Goal: Information Seeking & Learning: Learn about a topic

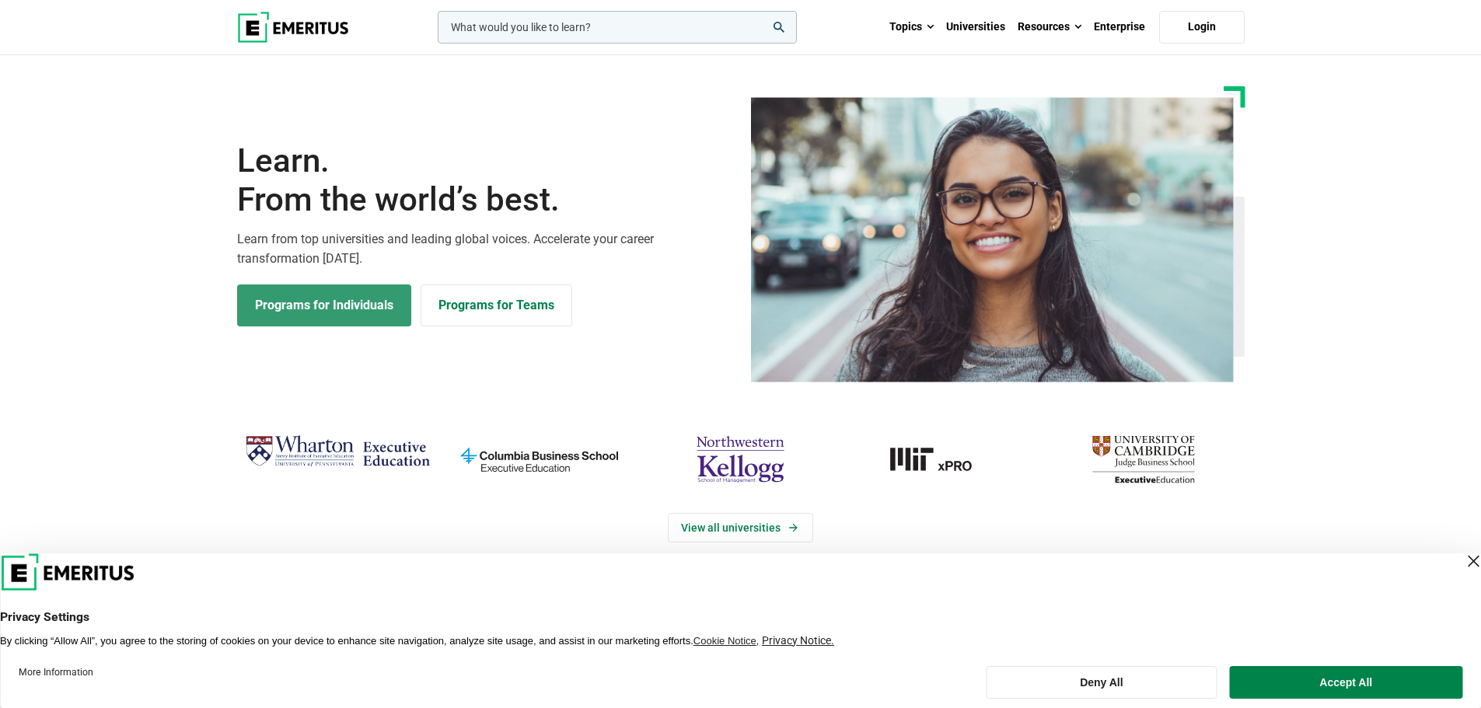
click at [368, 298] on link "Programs for Individuals" at bounding box center [324, 306] width 174 height 42
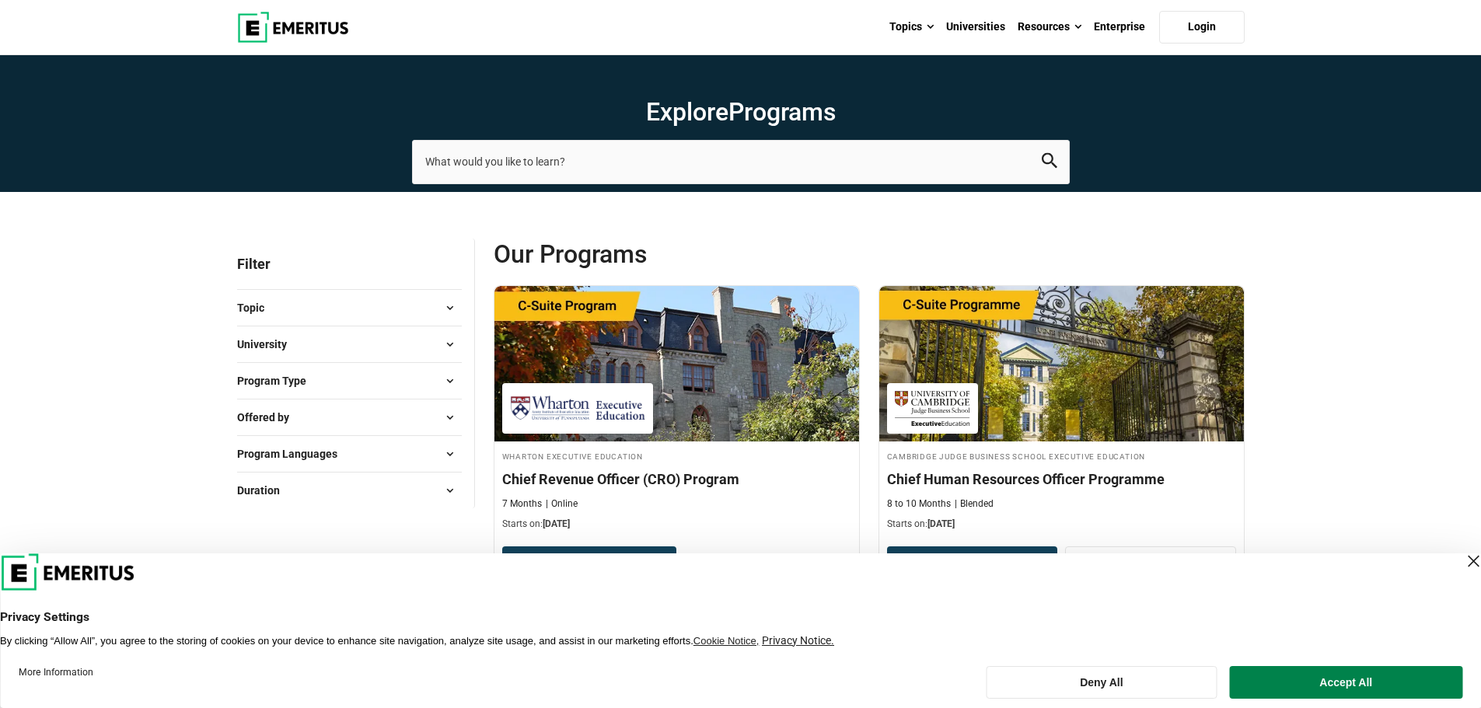
click at [451, 344] on span at bounding box center [449, 344] width 23 height 23
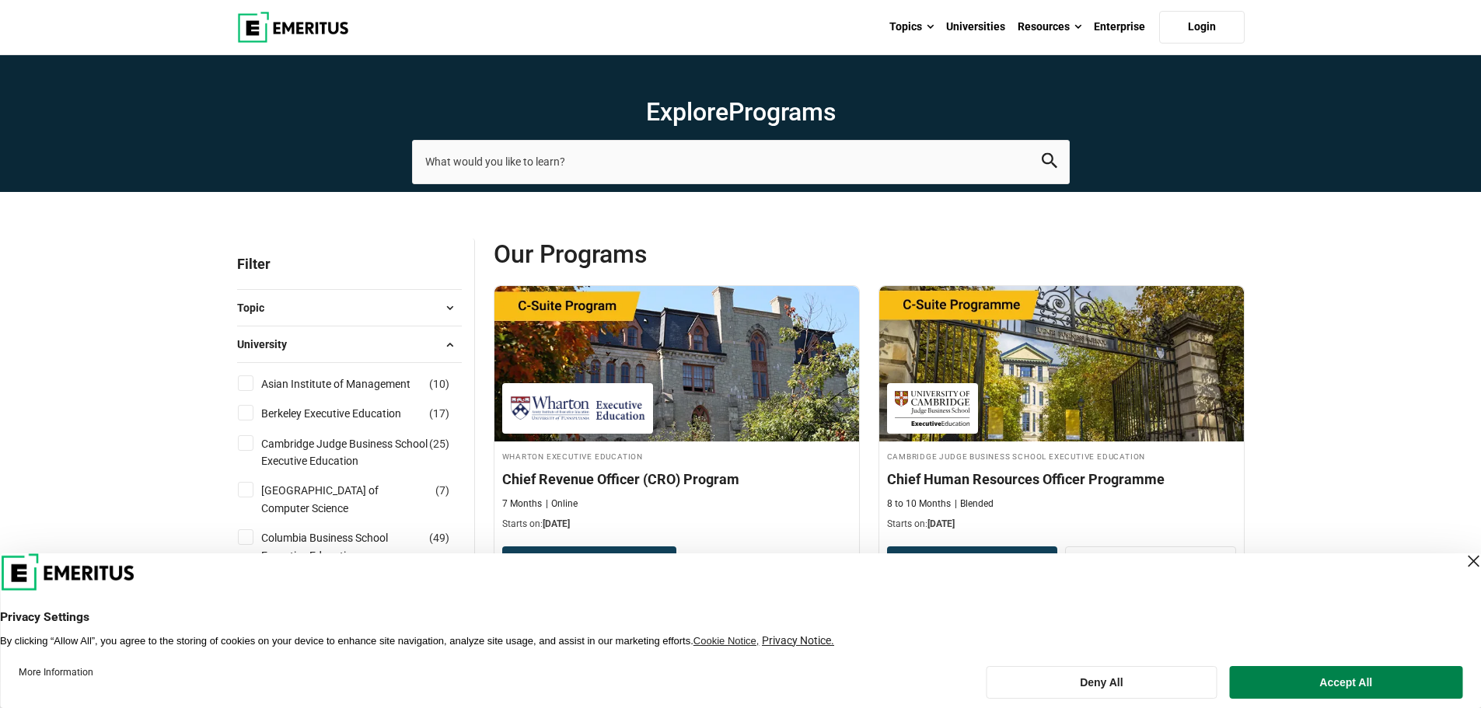
click at [258, 415] on label "Berkeley Executive Education ( 17 )" at bounding box center [345, 413] width 180 height 17
click at [253, 415] on input "Berkeley Executive Education ( 17 )" at bounding box center [246, 413] width 16 height 16
checkbox input "true"
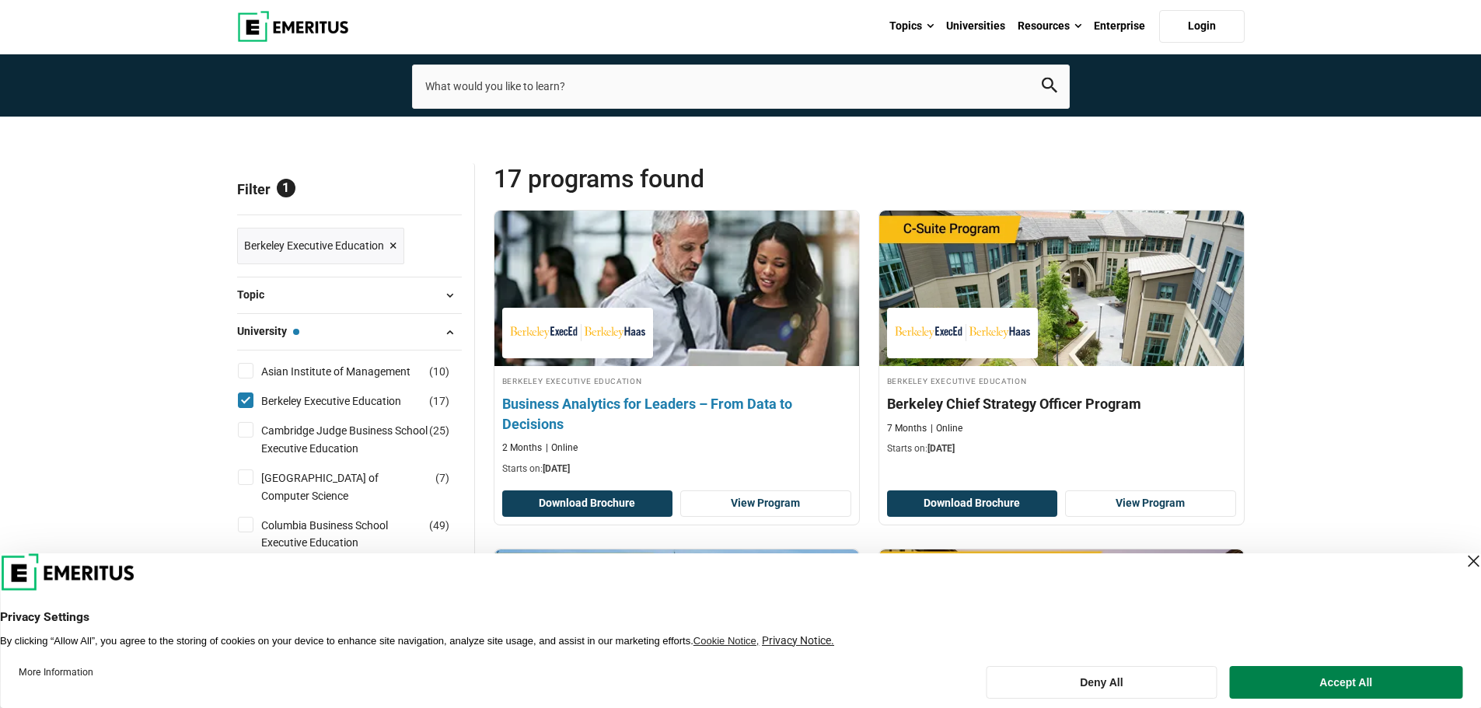
scroll to position [76, 0]
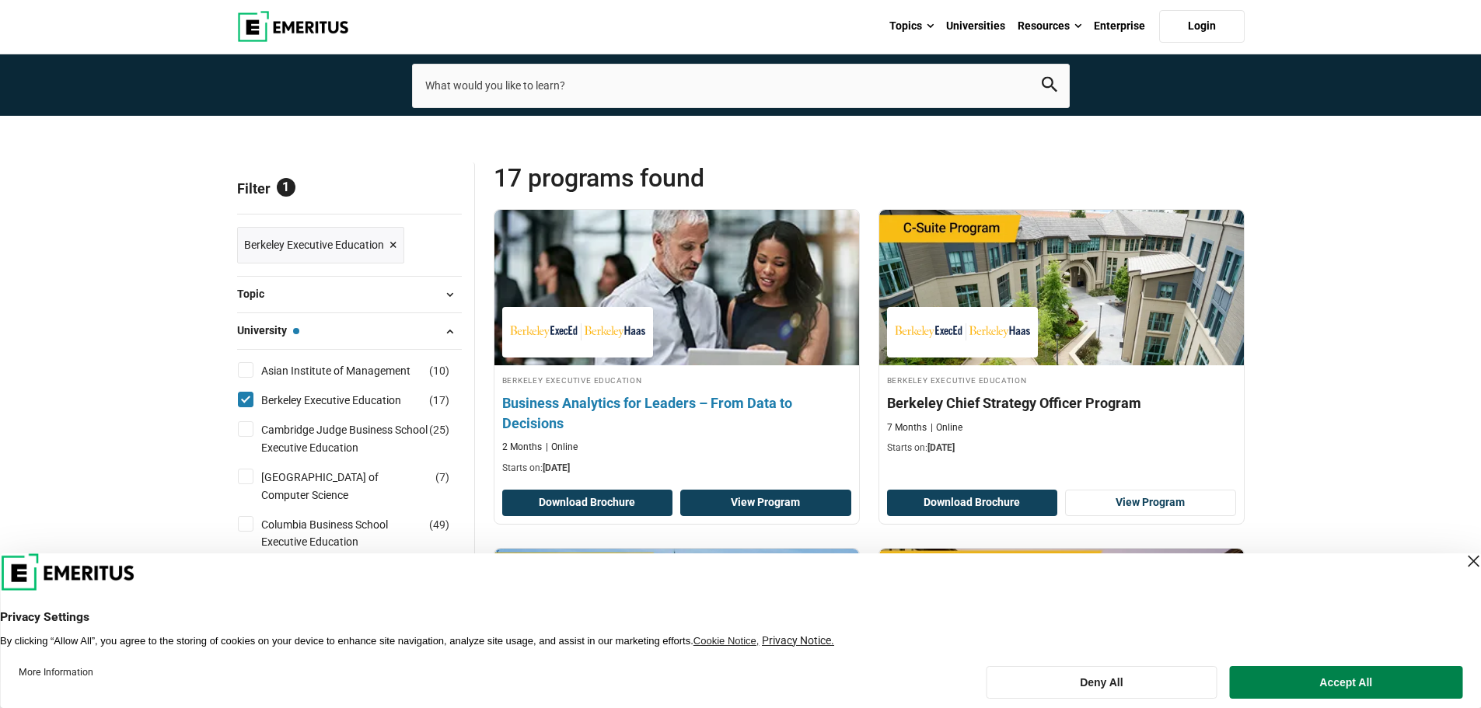
click at [773, 499] on link "View Program" at bounding box center [765, 503] width 171 height 26
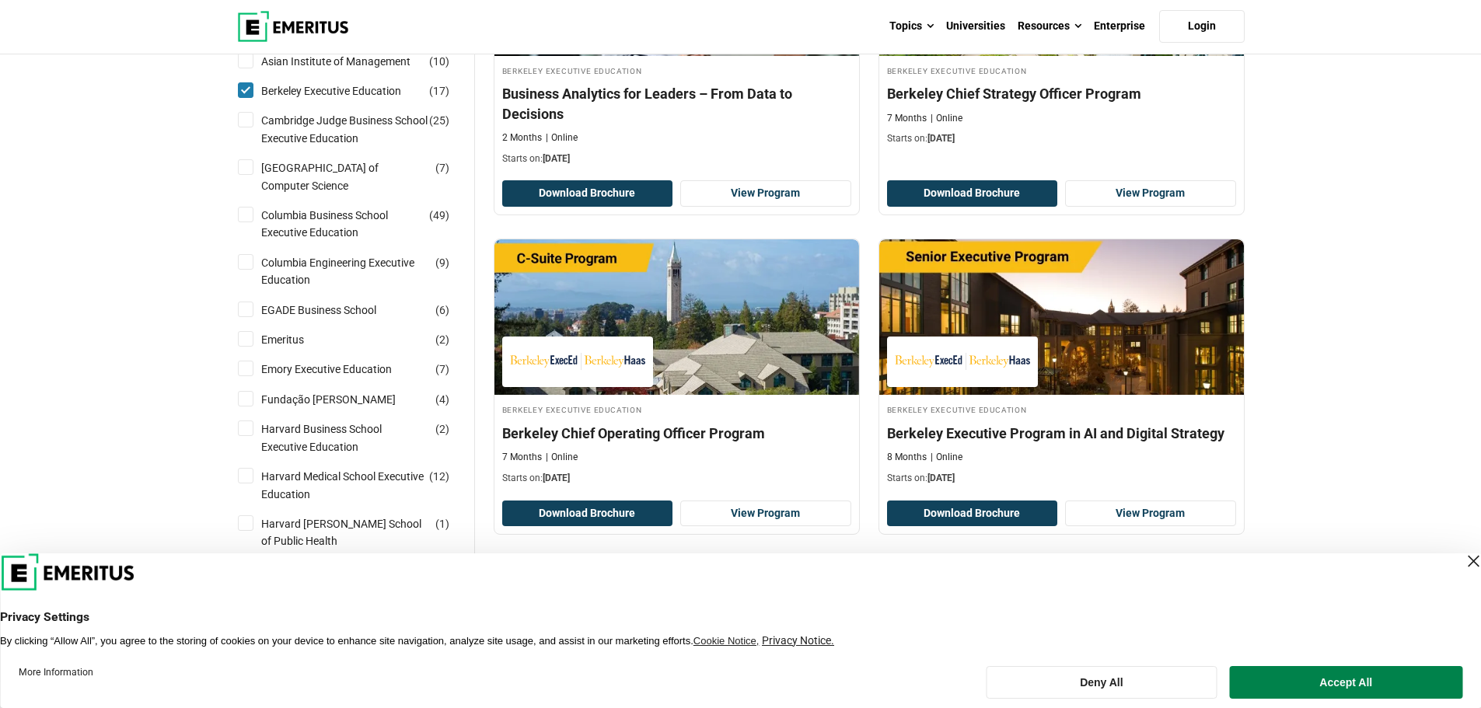
scroll to position [386, 0]
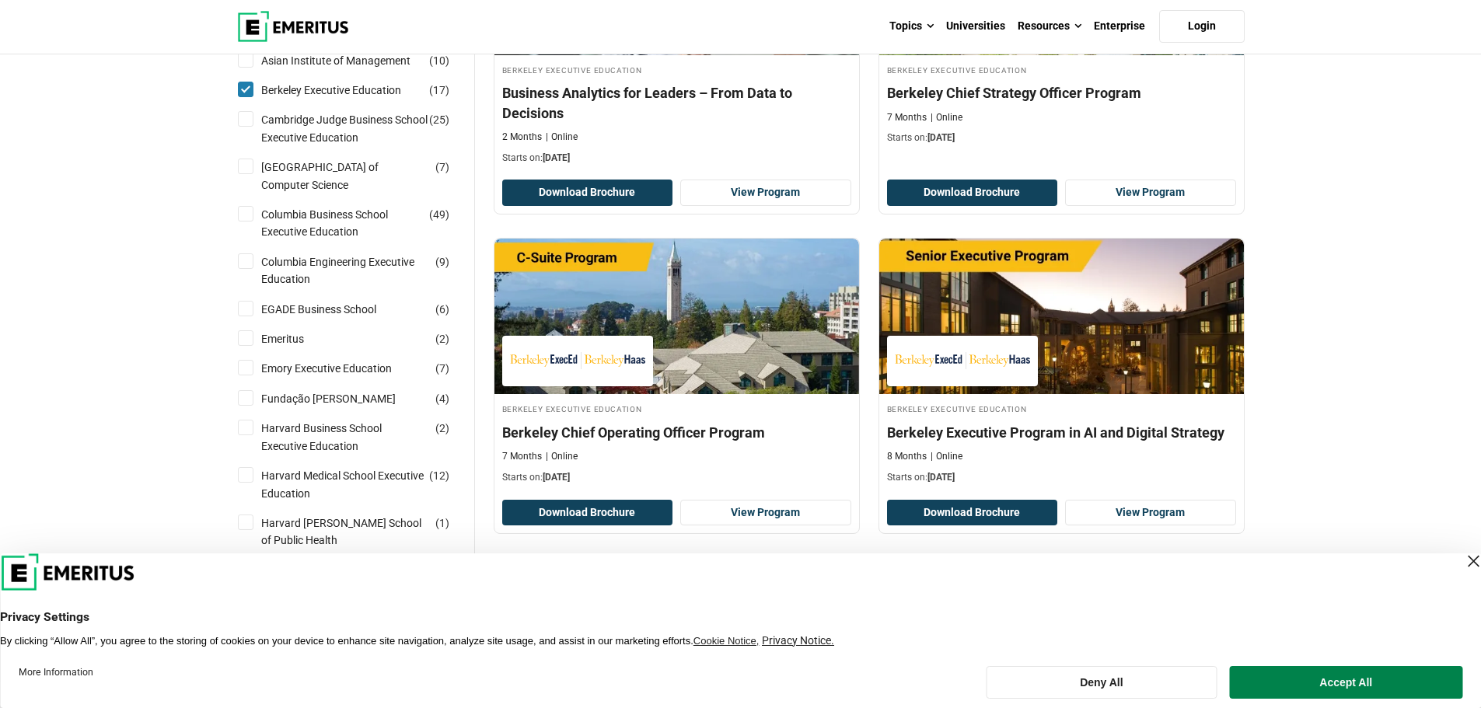
click at [246, 93] on input "Berkeley Executive Education ( 17 )" at bounding box center [246, 90] width 16 height 16
checkbox input "false"
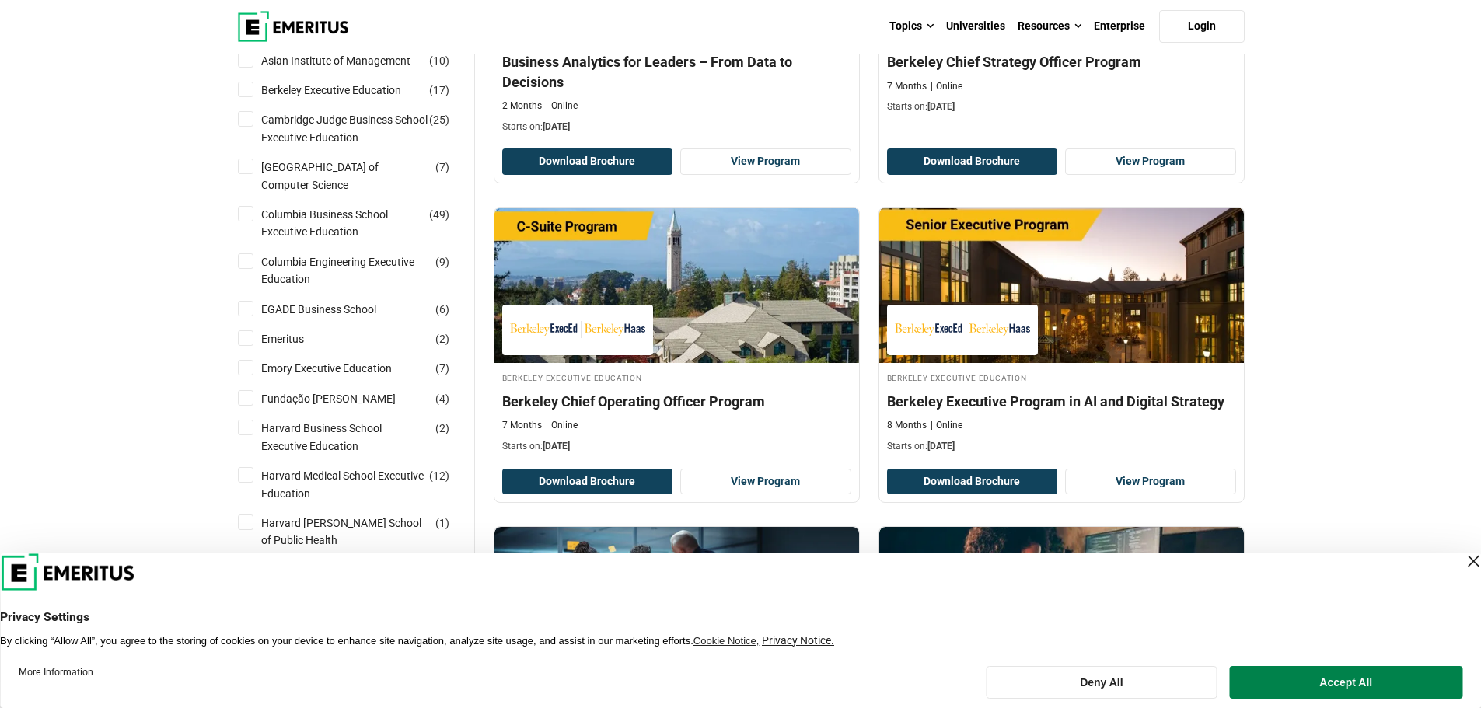
scroll to position [389, 0]
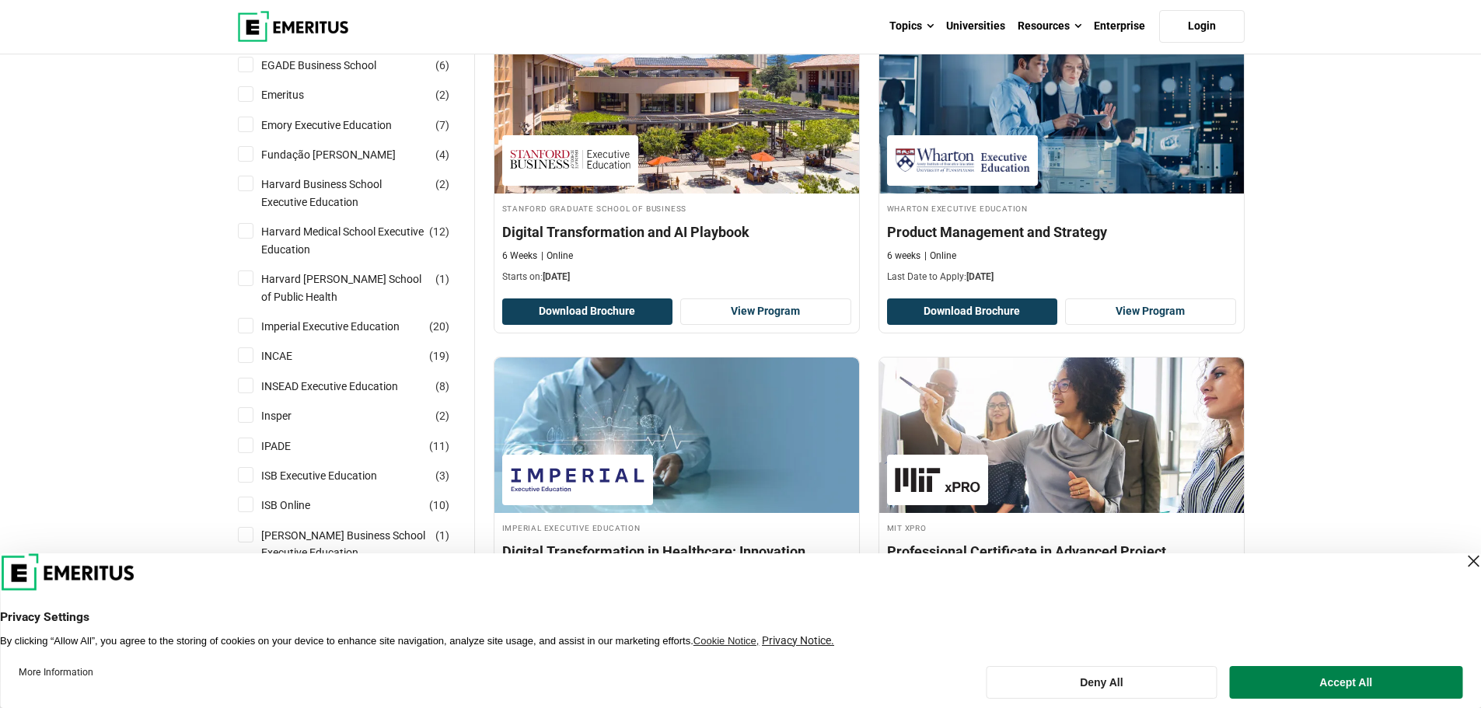
click at [258, 187] on label "Harvard Business School Executive Education ( 2 )" at bounding box center [358, 193] width 207 height 35
click at [253, 187] on input "Harvard Business School Executive Education ( 2 )" at bounding box center [246, 184] width 16 height 16
checkbox input "true"
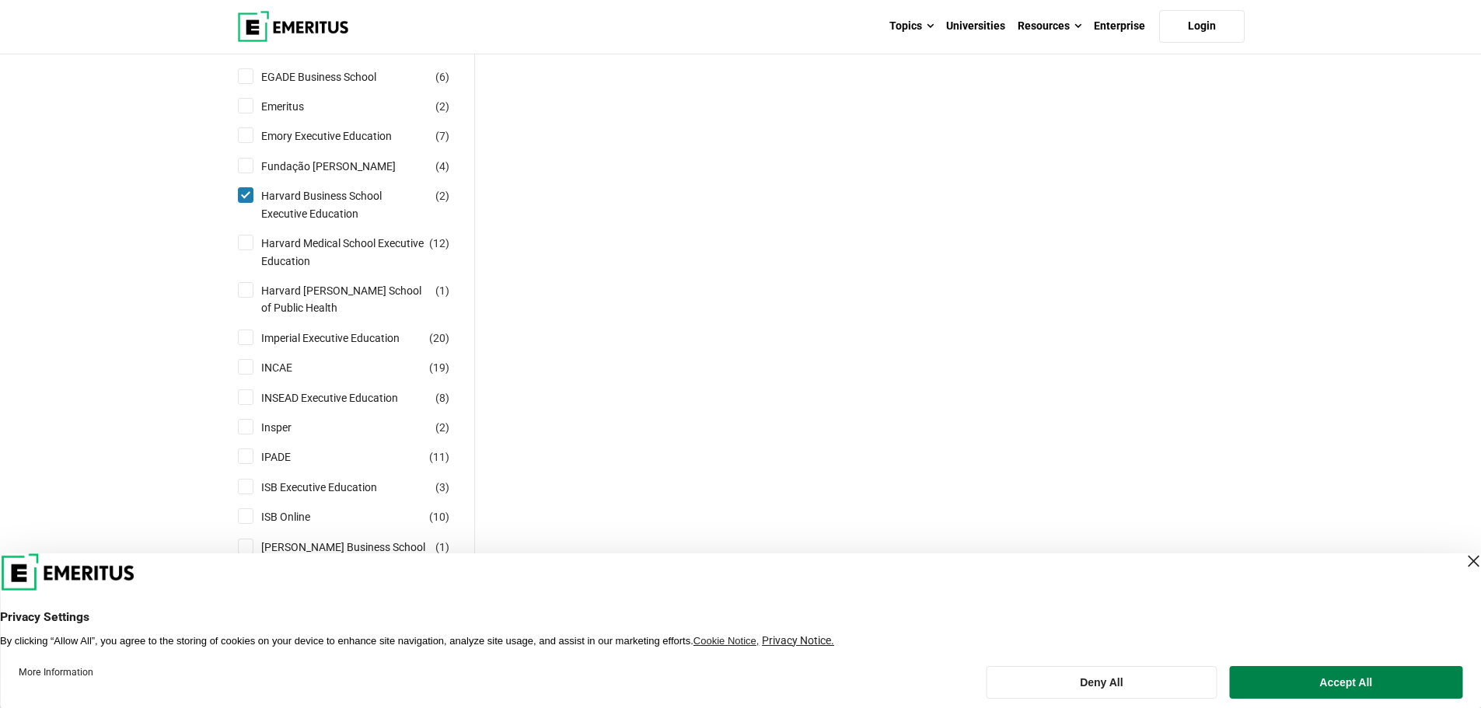
scroll to position [620, 0]
click at [248, 194] on input "Harvard Business School Executive Education ( 2 )" at bounding box center [246, 194] width 16 height 16
checkbox input "false"
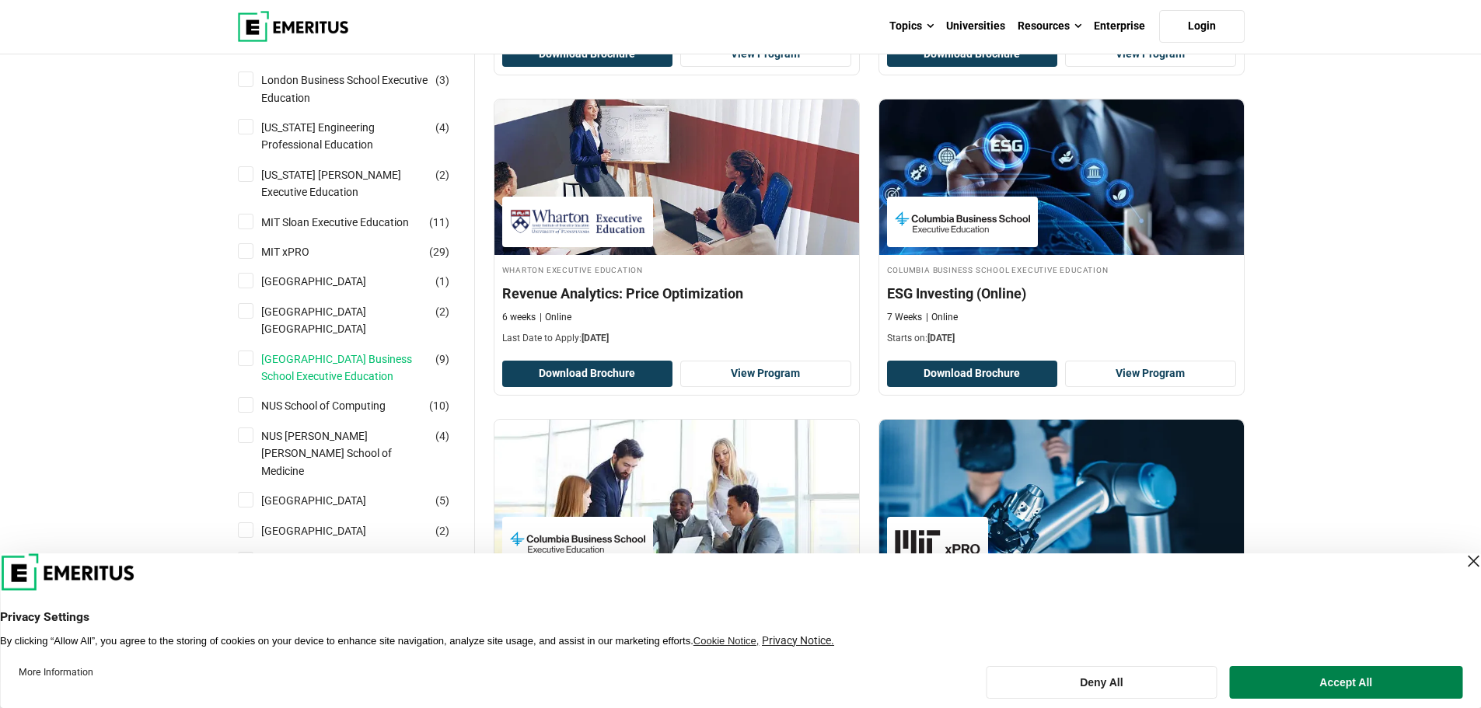
scroll to position [1165, 0]
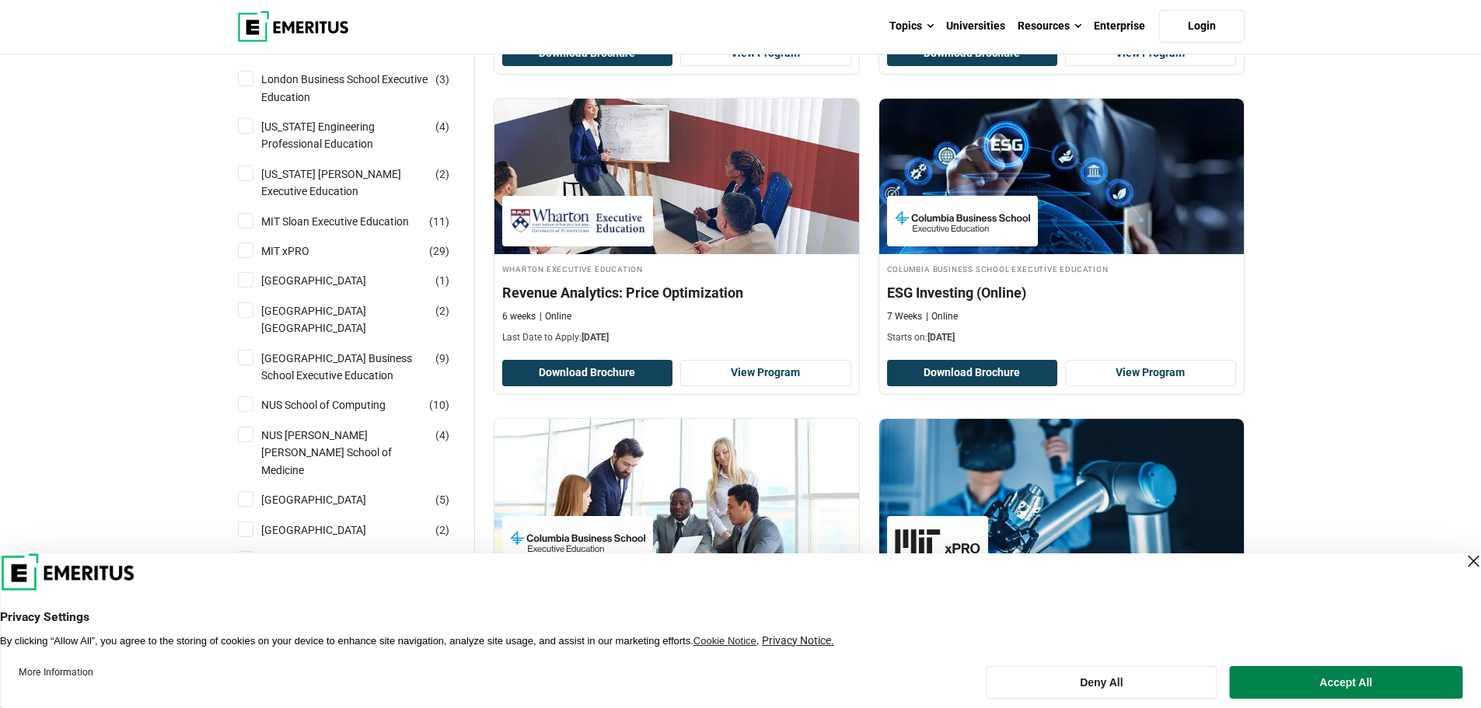
click at [245, 213] on input "MIT [PERSON_NAME] Executive Education ( 11 )" at bounding box center [246, 221] width 16 height 16
checkbox input "true"
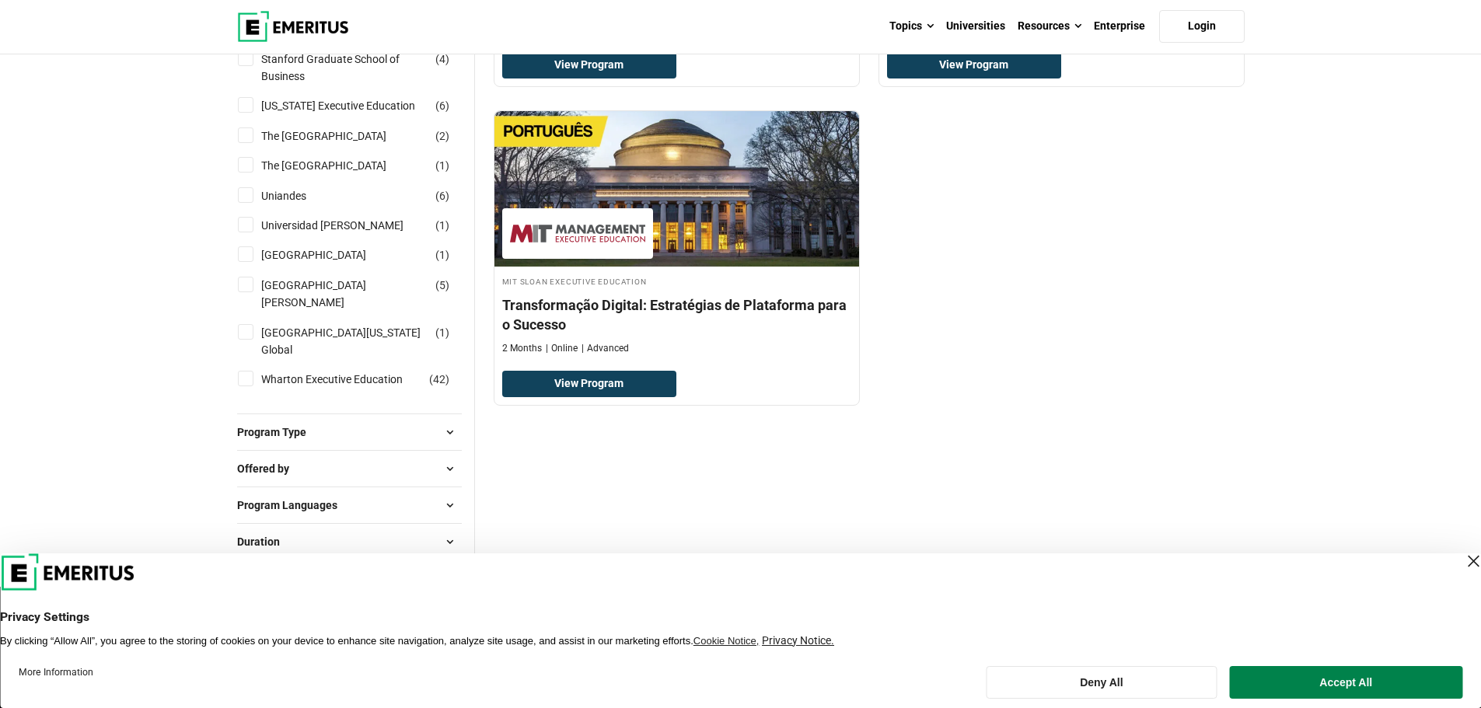
scroll to position [1788, 0]
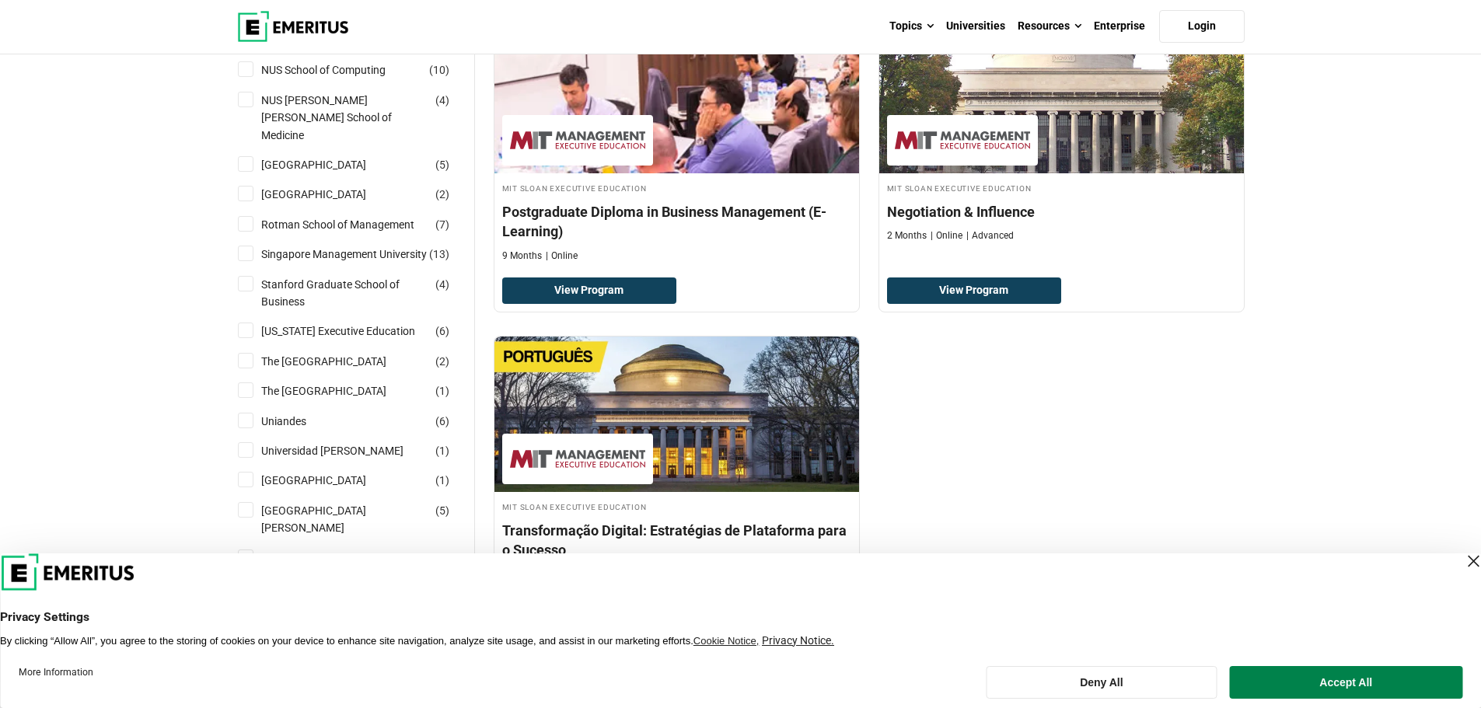
click at [250, 282] on input "Stanford Graduate School of Business ( 4 )" at bounding box center [246, 284] width 16 height 16
checkbox input "true"
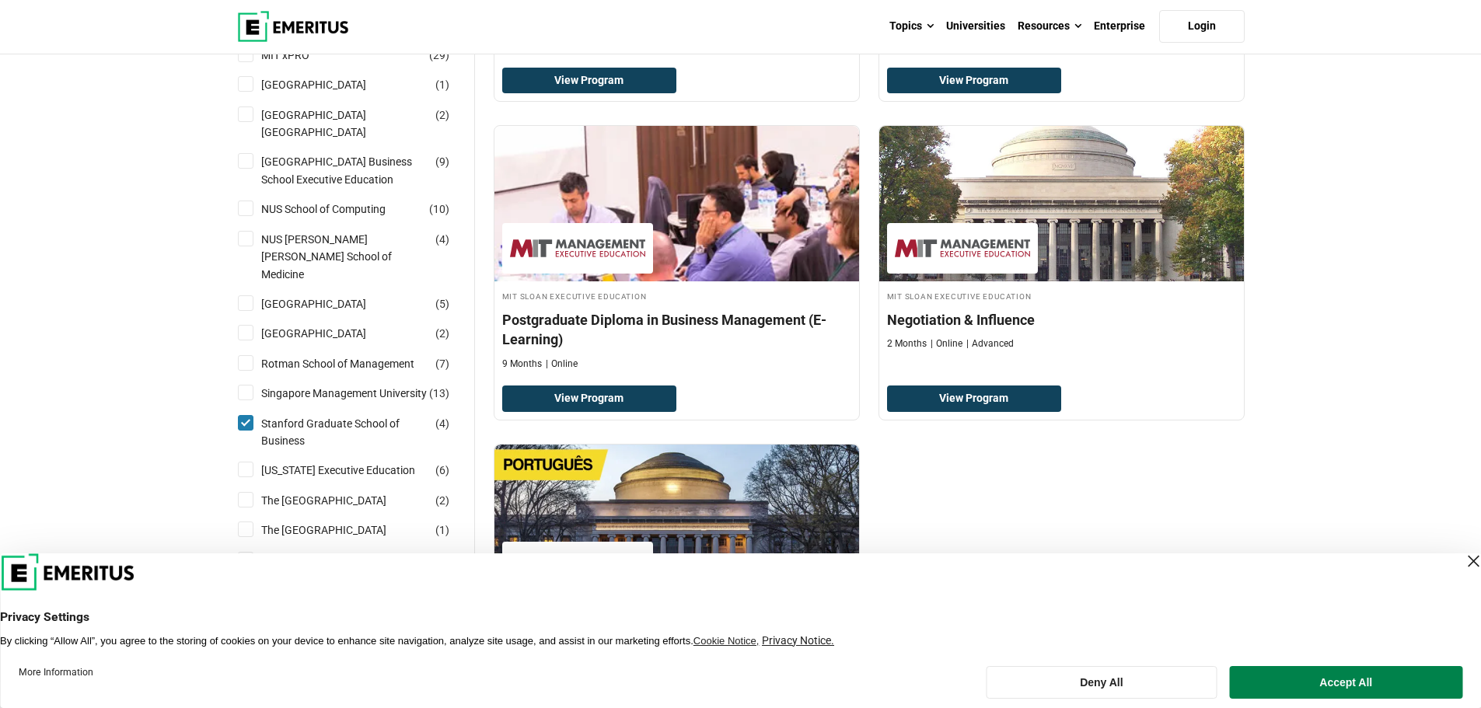
scroll to position [1303, 0]
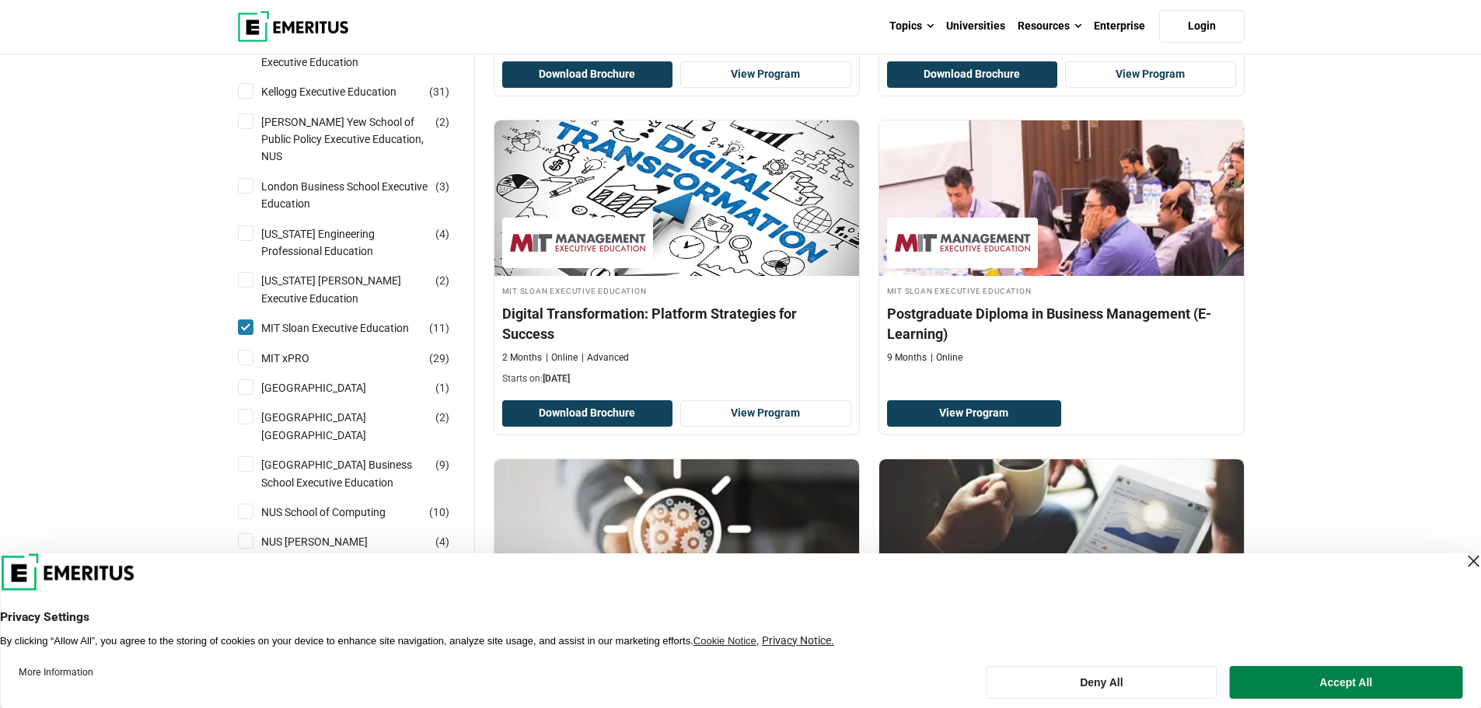
click at [245, 319] on input "MIT [PERSON_NAME] Executive Education ( 11 )" at bounding box center [246, 327] width 16 height 16
checkbox input "false"
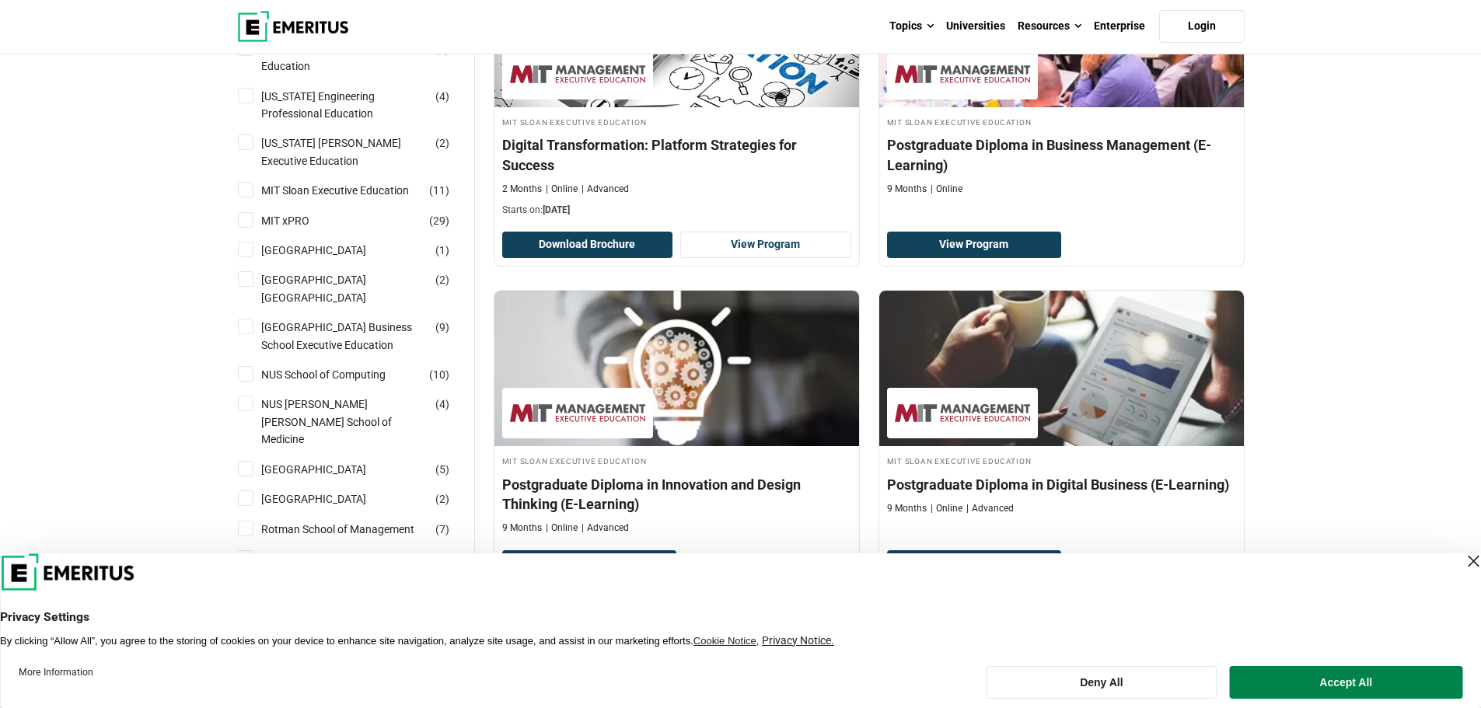
scroll to position [1507, 0]
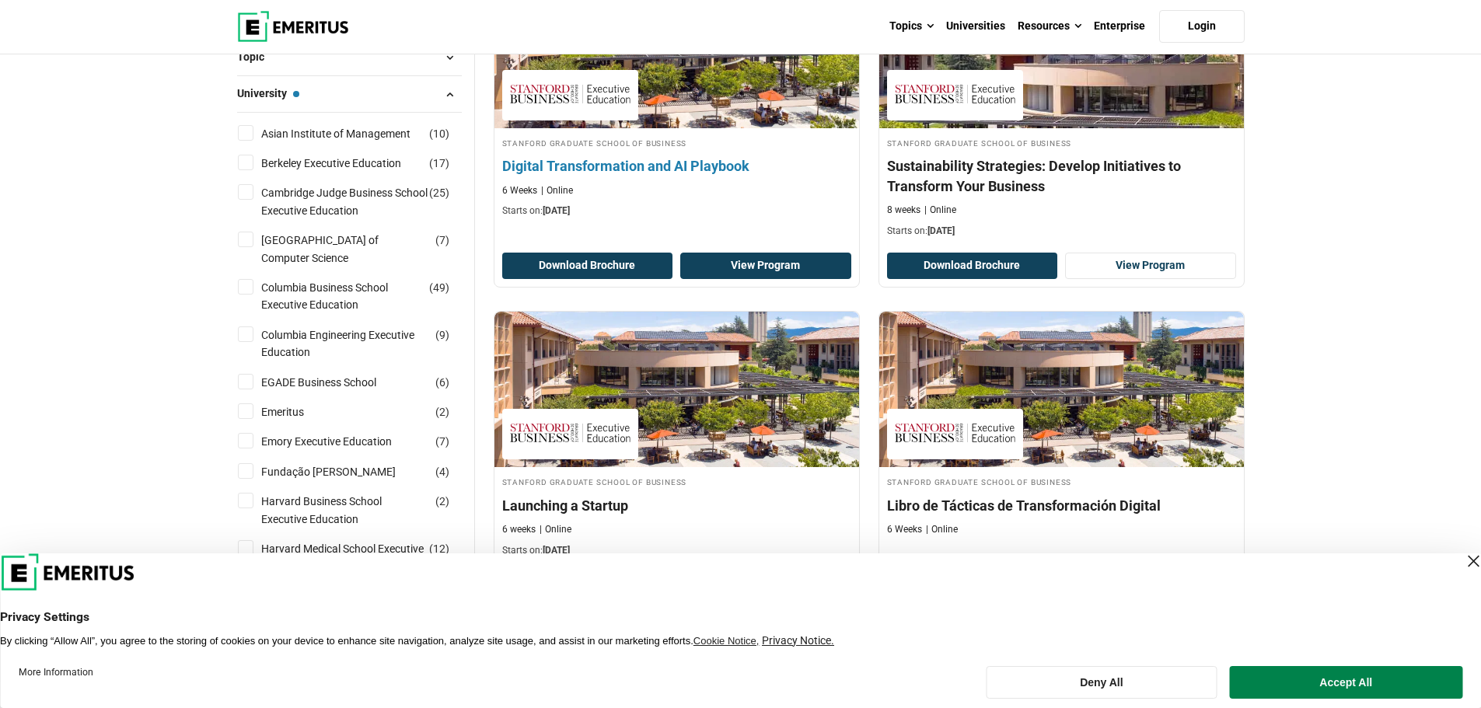
scroll to position [312, 0]
click at [750, 273] on link "View Program" at bounding box center [765, 266] width 171 height 26
